Goal: Find specific page/section

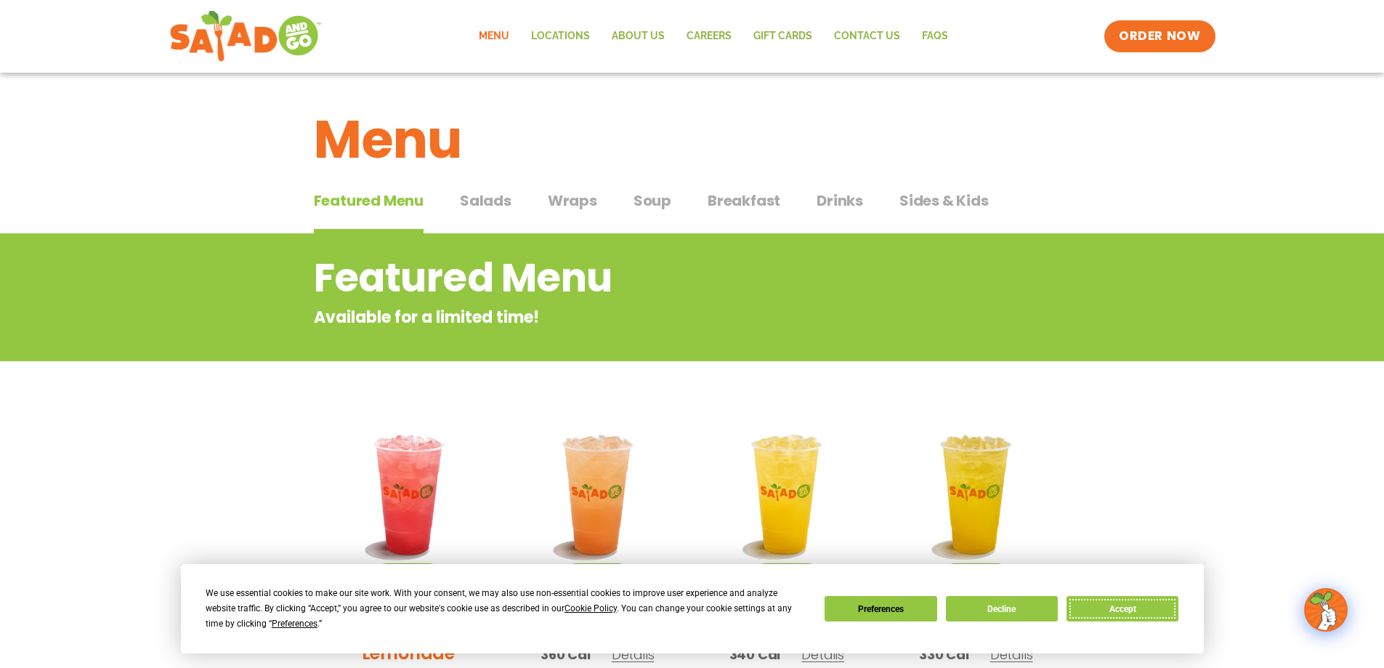
click at [1142, 610] on button "Accept" at bounding box center [1123, 608] width 112 height 25
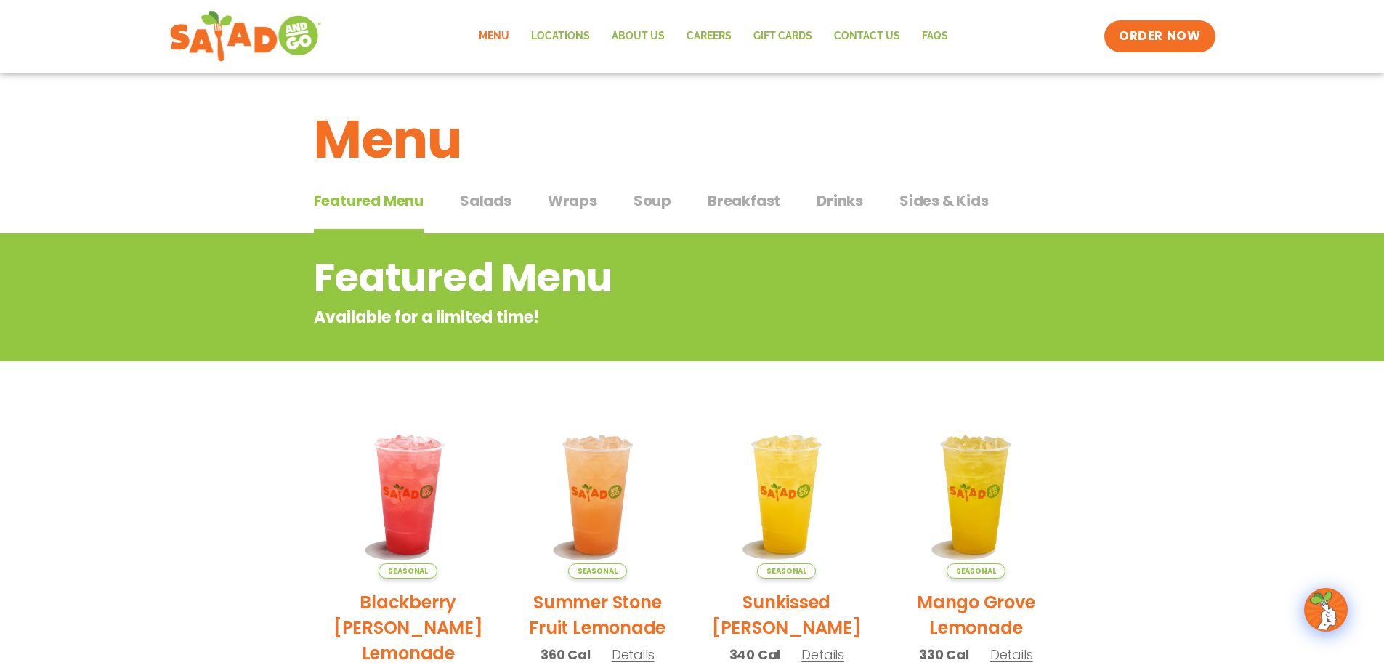
click at [566, 201] on span "Wraps" at bounding box center [572, 201] width 49 height 22
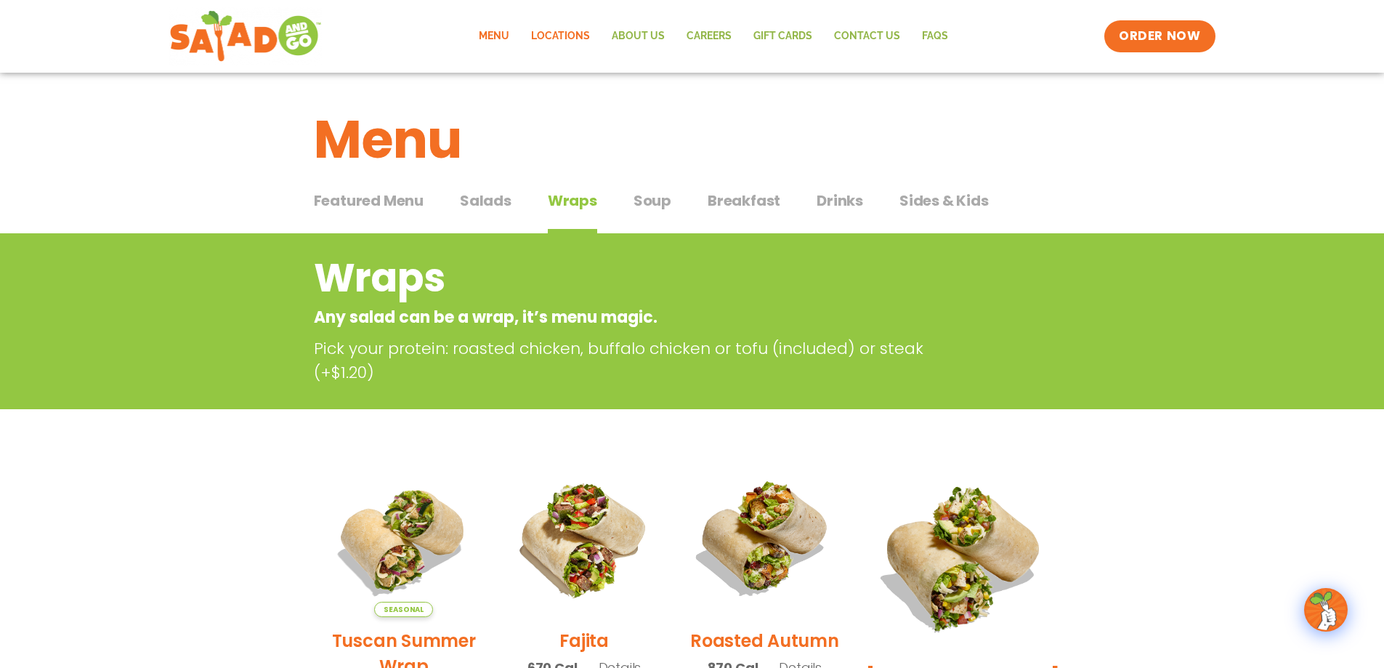
click at [564, 33] on link "Locations" at bounding box center [560, 36] width 81 height 33
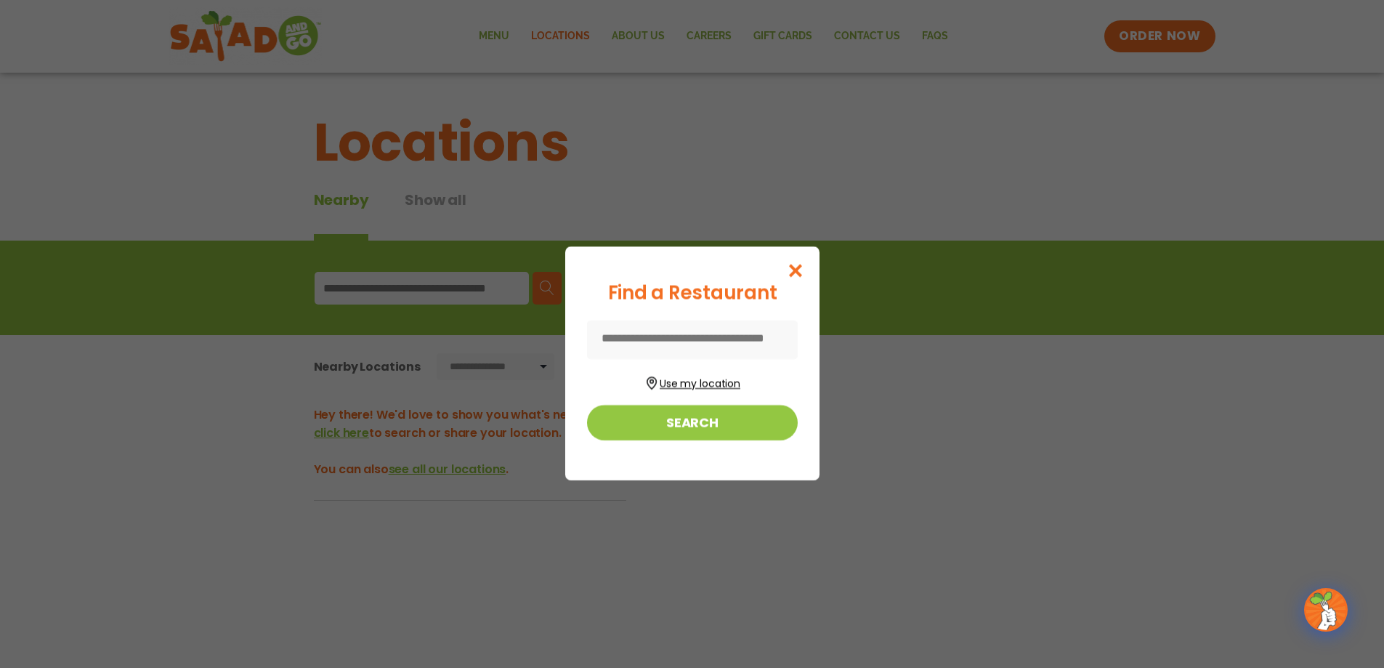
click at [688, 384] on button "Use my location" at bounding box center [692, 382] width 211 height 20
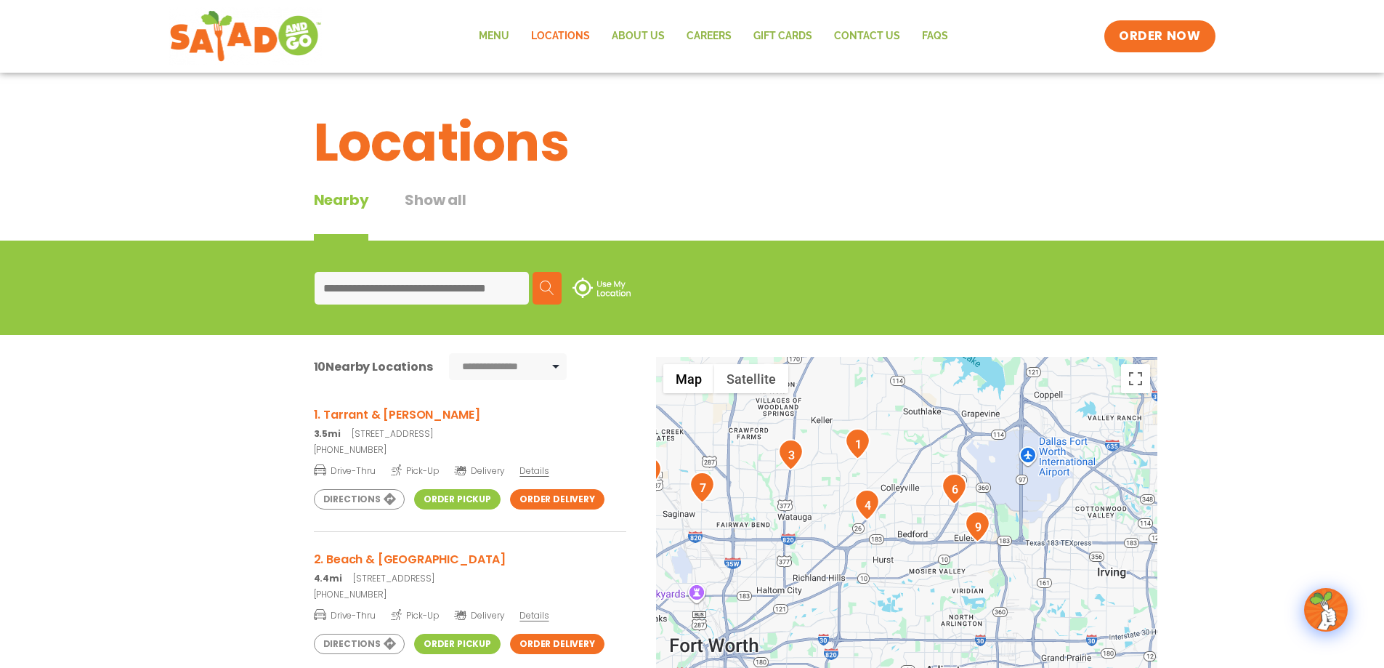
drag, startPoint x: 959, startPoint y: 598, endPoint x: 884, endPoint y: 419, distance: 193.8
click at [884, 419] on div at bounding box center [906, 597] width 501 height 481
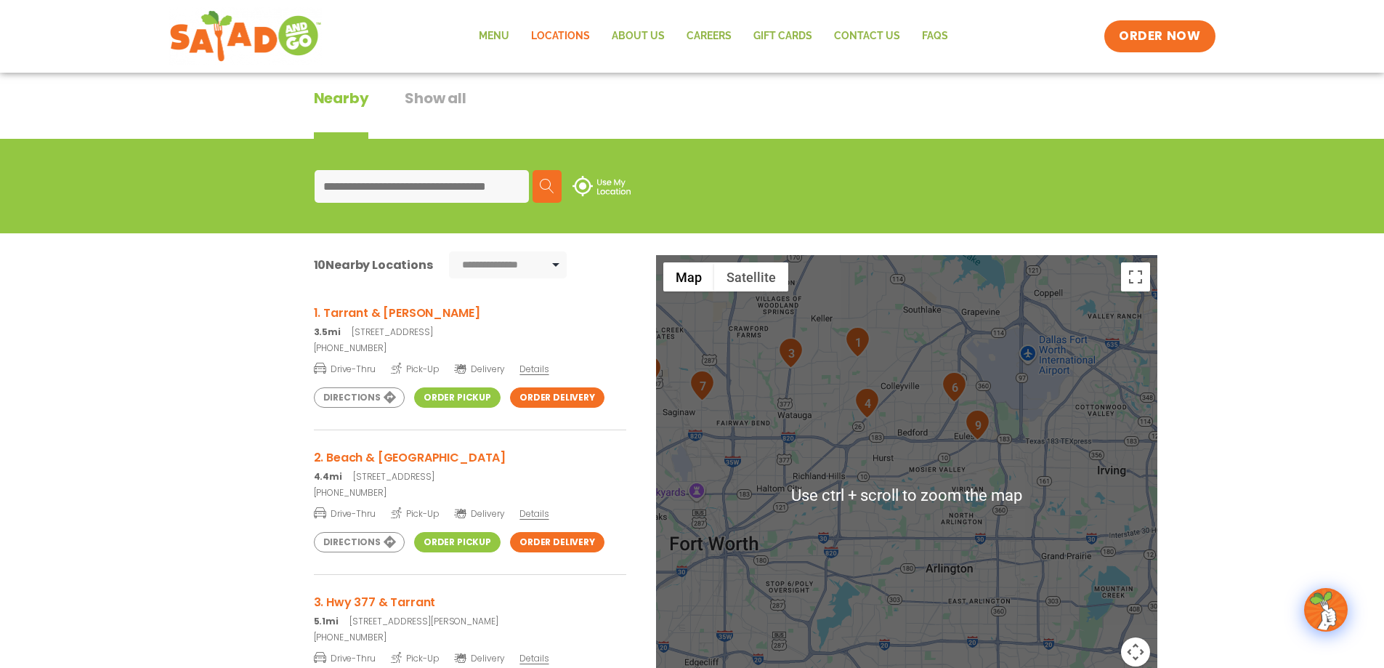
scroll to position [218, 0]
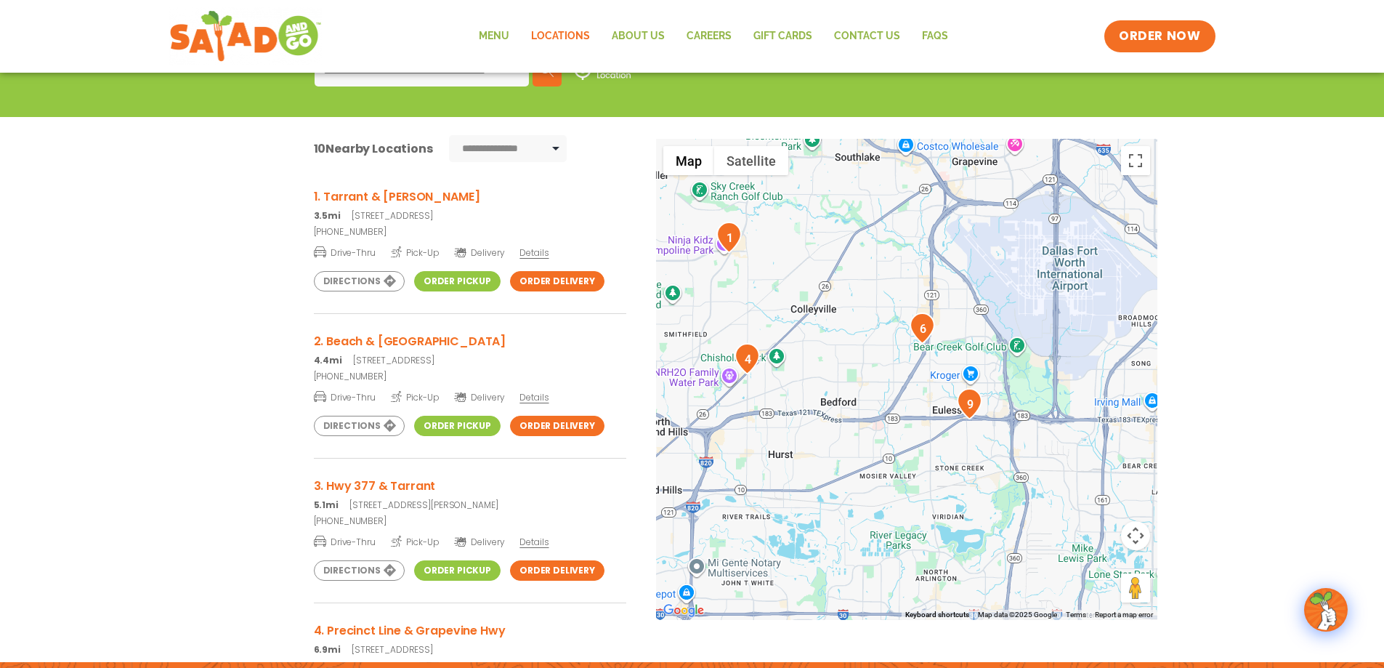
drag, startPoint x: 956, startPoint y: 241, endPoint x: 884, endPoint y: 424, distance: 196.1
click at [884, 424] on div at bounding box center [906, 379] width 501 height 481
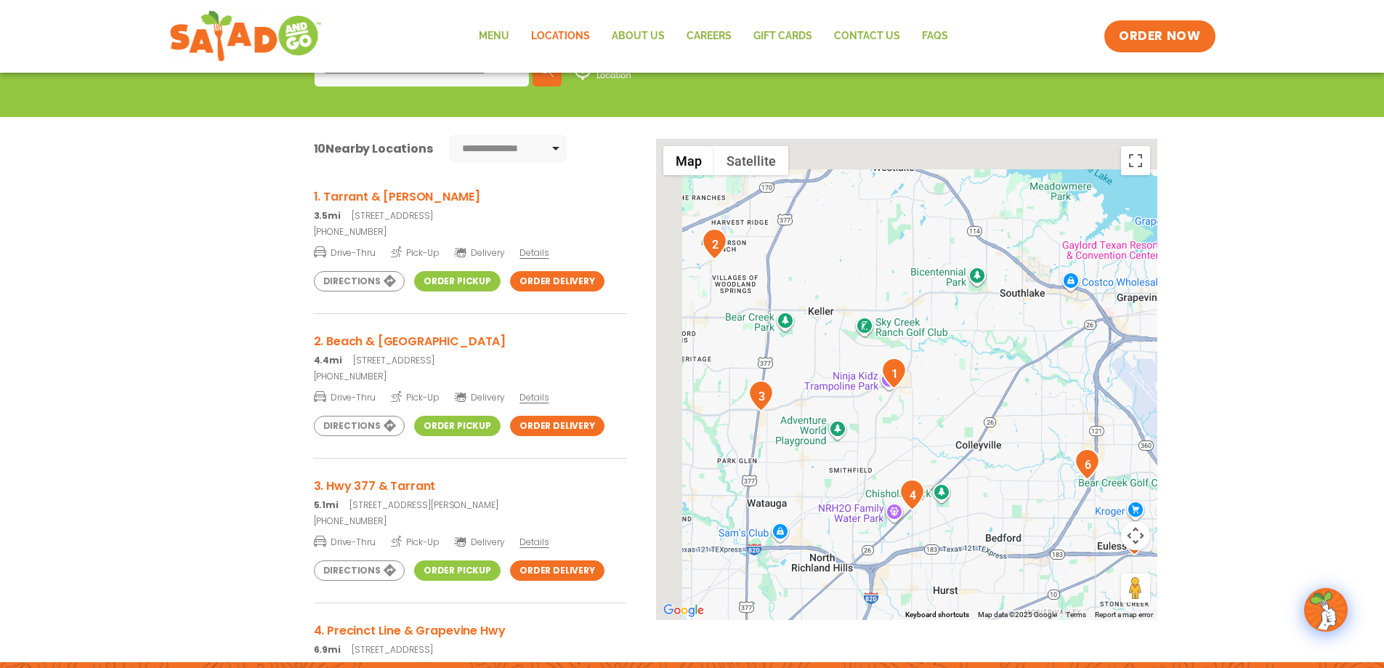
drag, startPoint x: 809, startPoint y: 256, endPoint x: 977, endPoint y: 390, distance: 215.1
click at [977, 390] on div at bounding box center [906, 379] width 501 height 481
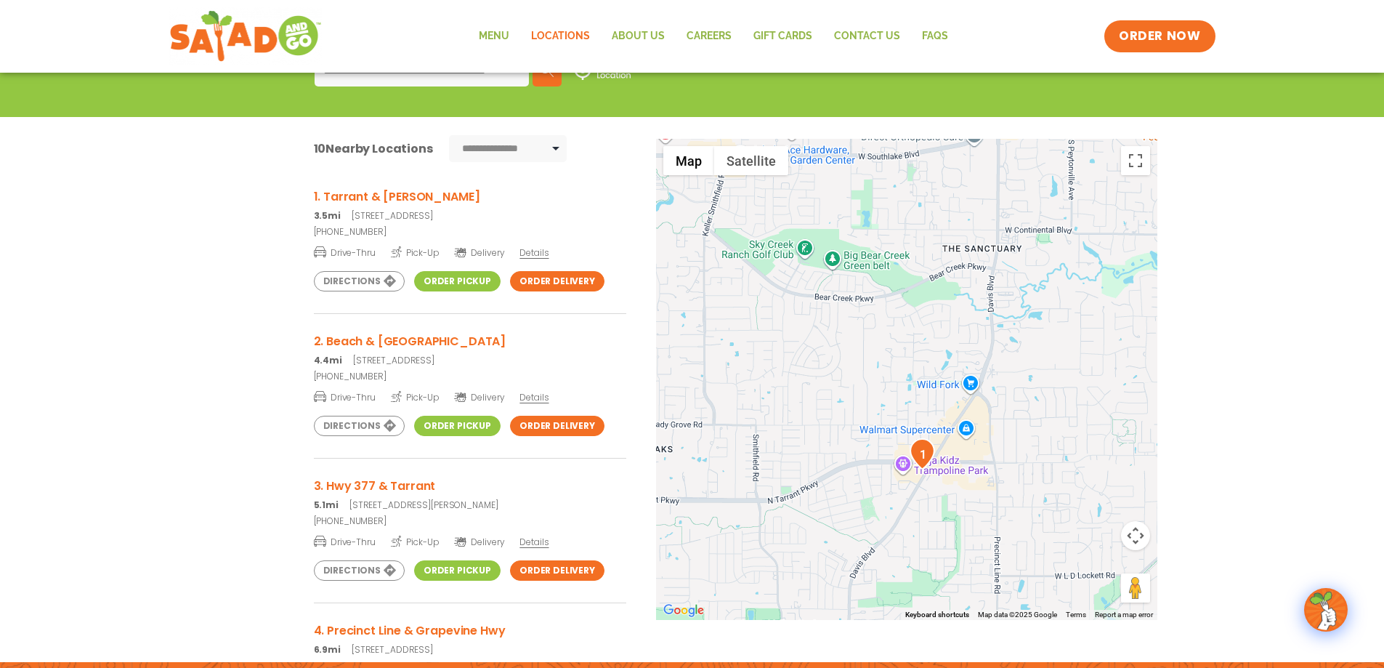
click at [534, 277] on link "Order Delivery" at bounding box center [557, 281] width 94 height 20
